Goal: Information Seeking & Learning: Learn about a topic

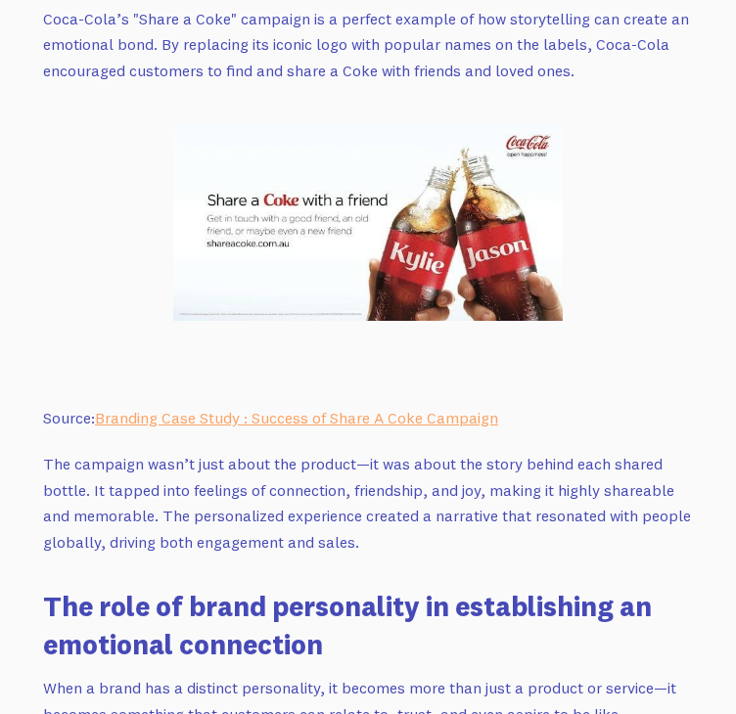
scroll to position [5398, 0]
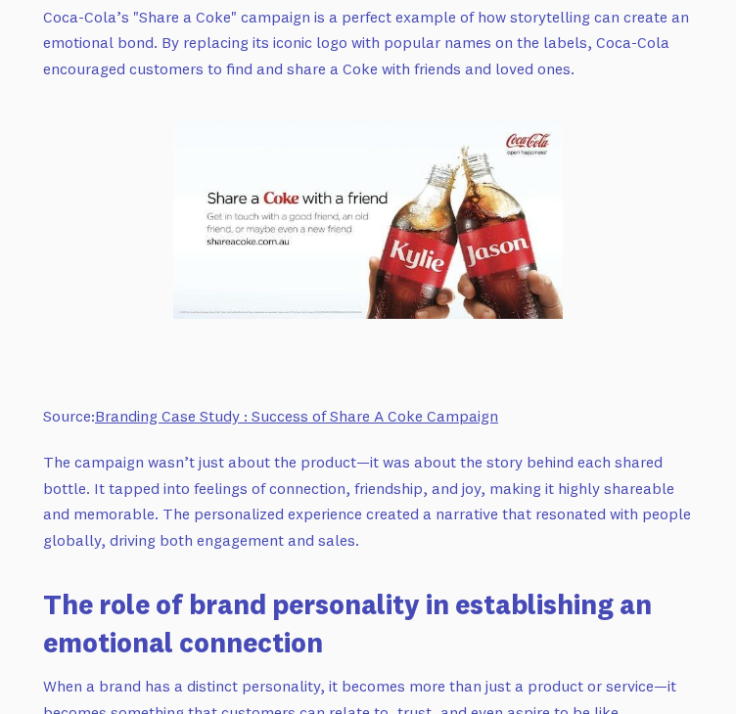
click at [309, 426] on link "Branding Case Study : Success of Share A Coke Campaign" at bounding box center [296, 416] width 403 height 20
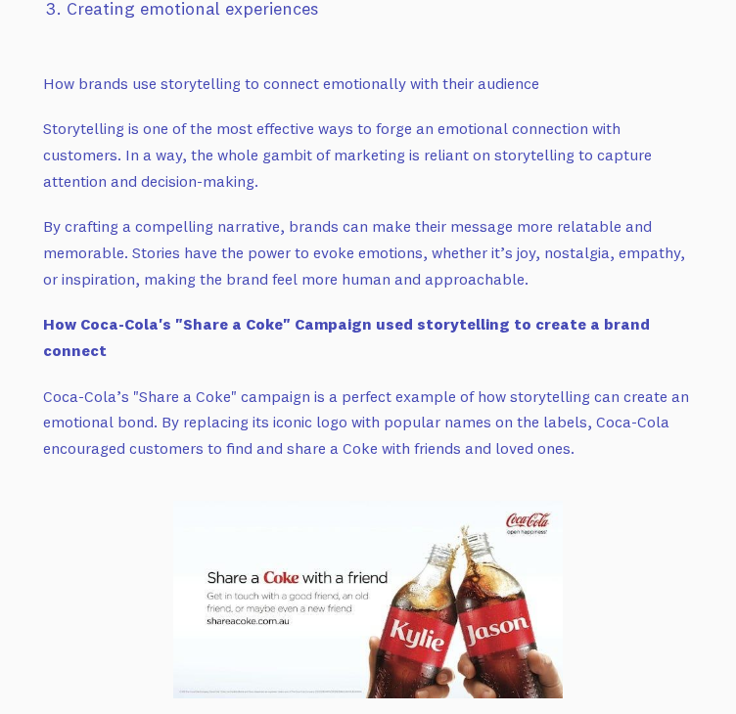
scroll to position [4918, 0]
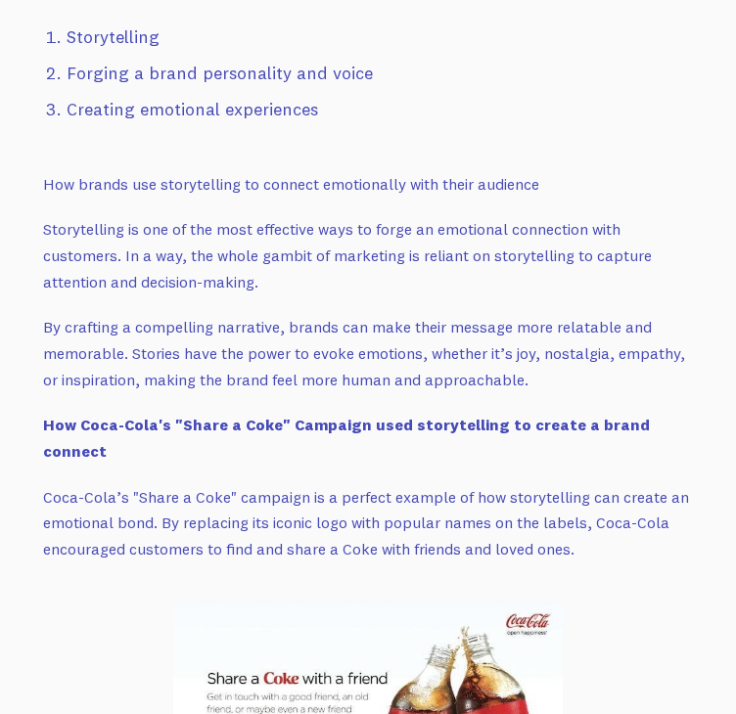
click at [252, 88] on li "Forging a brand personality and voice" at bounding box center [380, 74] width 626 height 28
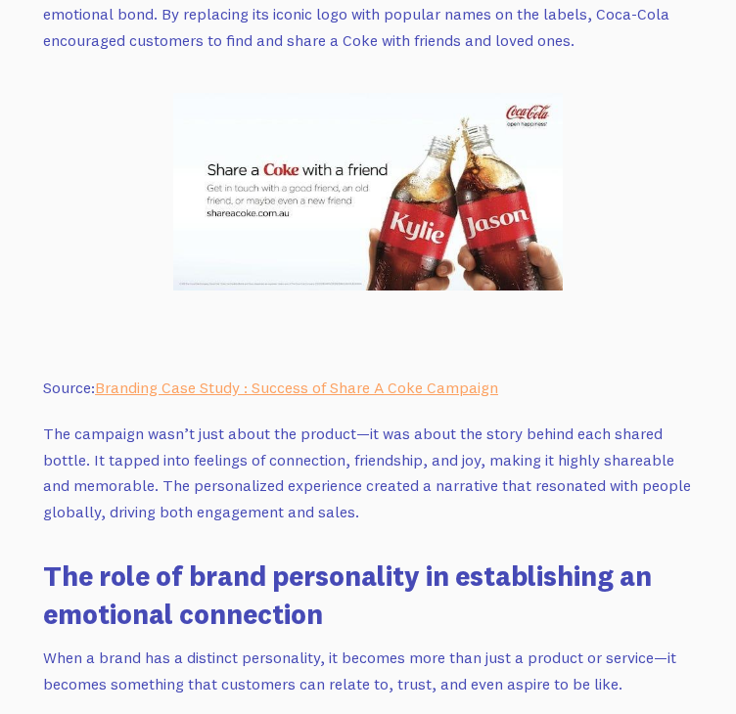
scroll to position [5435, 0]
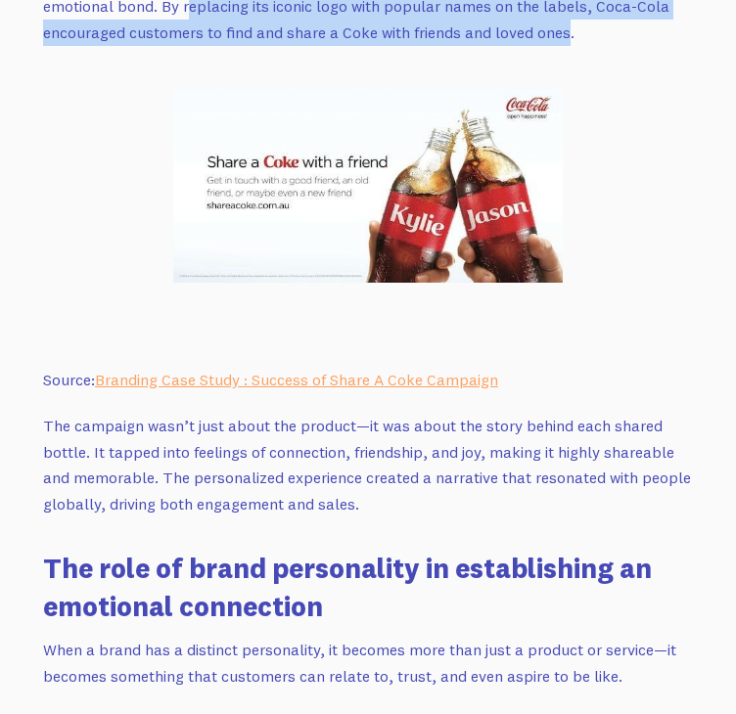
drag, startPoint x: 187, startPoint y: 84, endPoint x: 569, endPoint y: 101, distance: 382.0
click at [569, 46] on p "Coca-Cola’s "Share a Coke" campaign is a perfect example of how storytelling ca…" at bounding box center [368, 7] width 650 height 78
copy p "eplacing its iconic logo with popular names on the labels, Coca-Cola encouraged…"
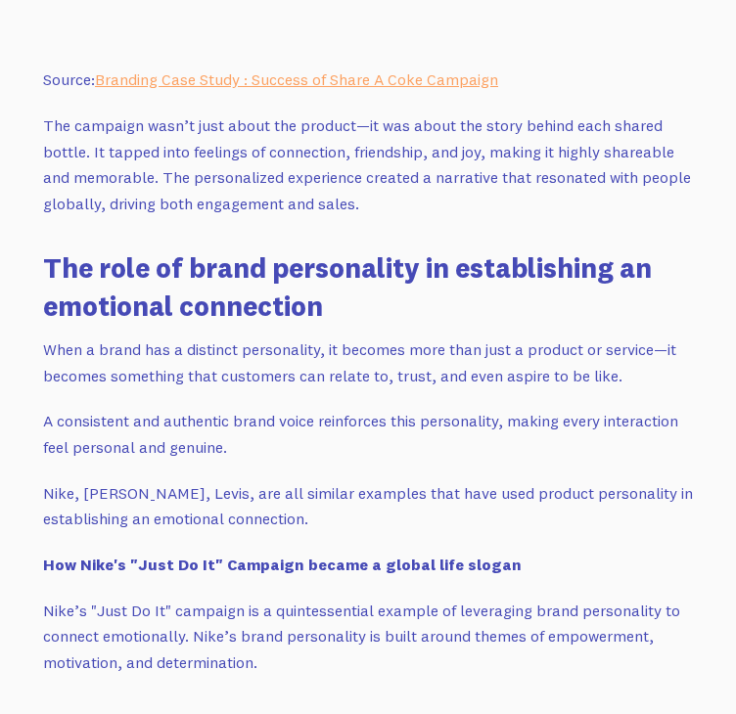
scroll to position [5733, 0]
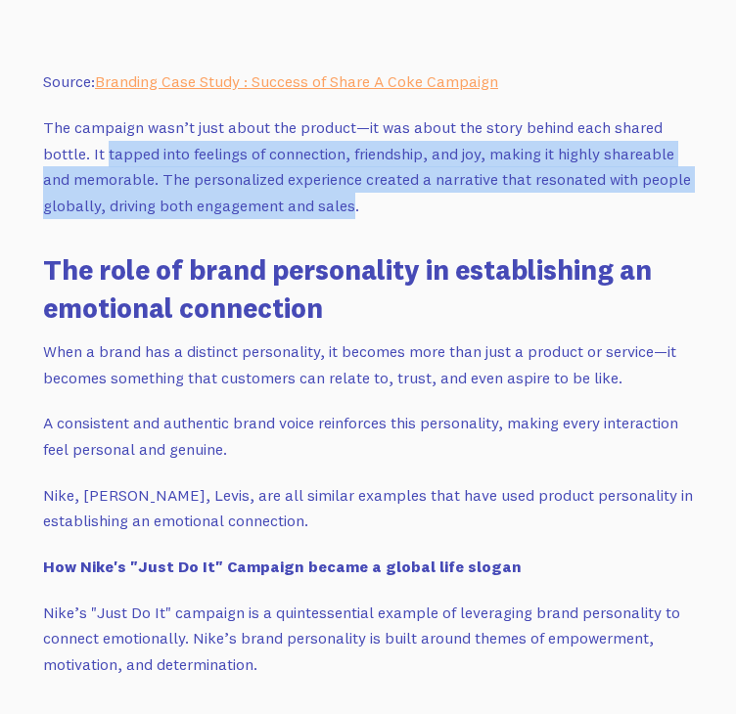
drag, startPoint x: 109, startPoint y: 243, endPoint x: 348, endPoint y: 295, distance: 245.3
click at [348, 219] on p "The campaign wasn’t just about the product—it was about the story behind each s…" at bounding box center [368, 167] width 650 height 105
copy p "tapped into feelings of connection, friendship, and [PERSON_NAME], making it hi…"
